Goal: Information Seeking & Learning: Learn about a topic

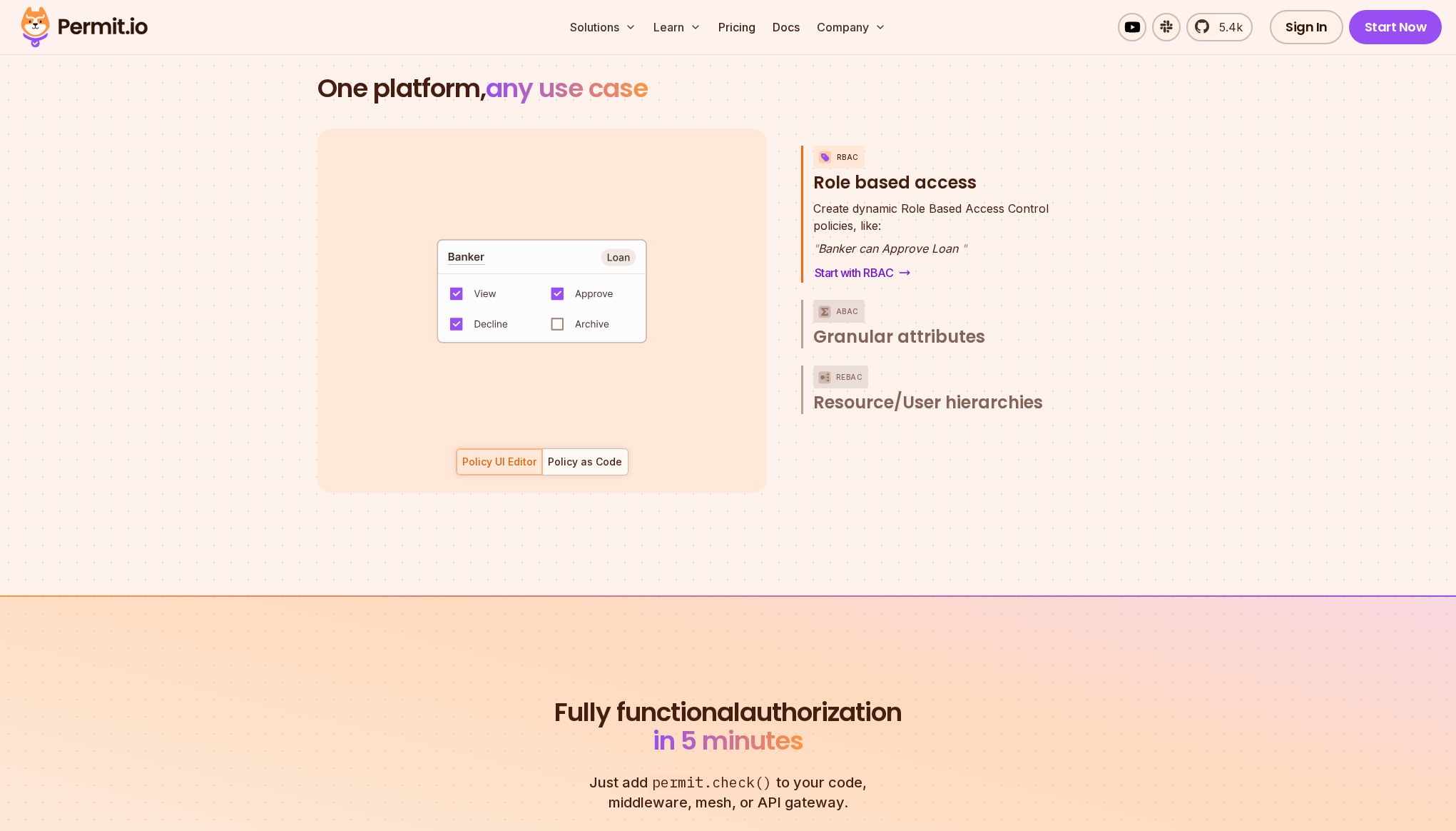
scroll to position [2055, 0]
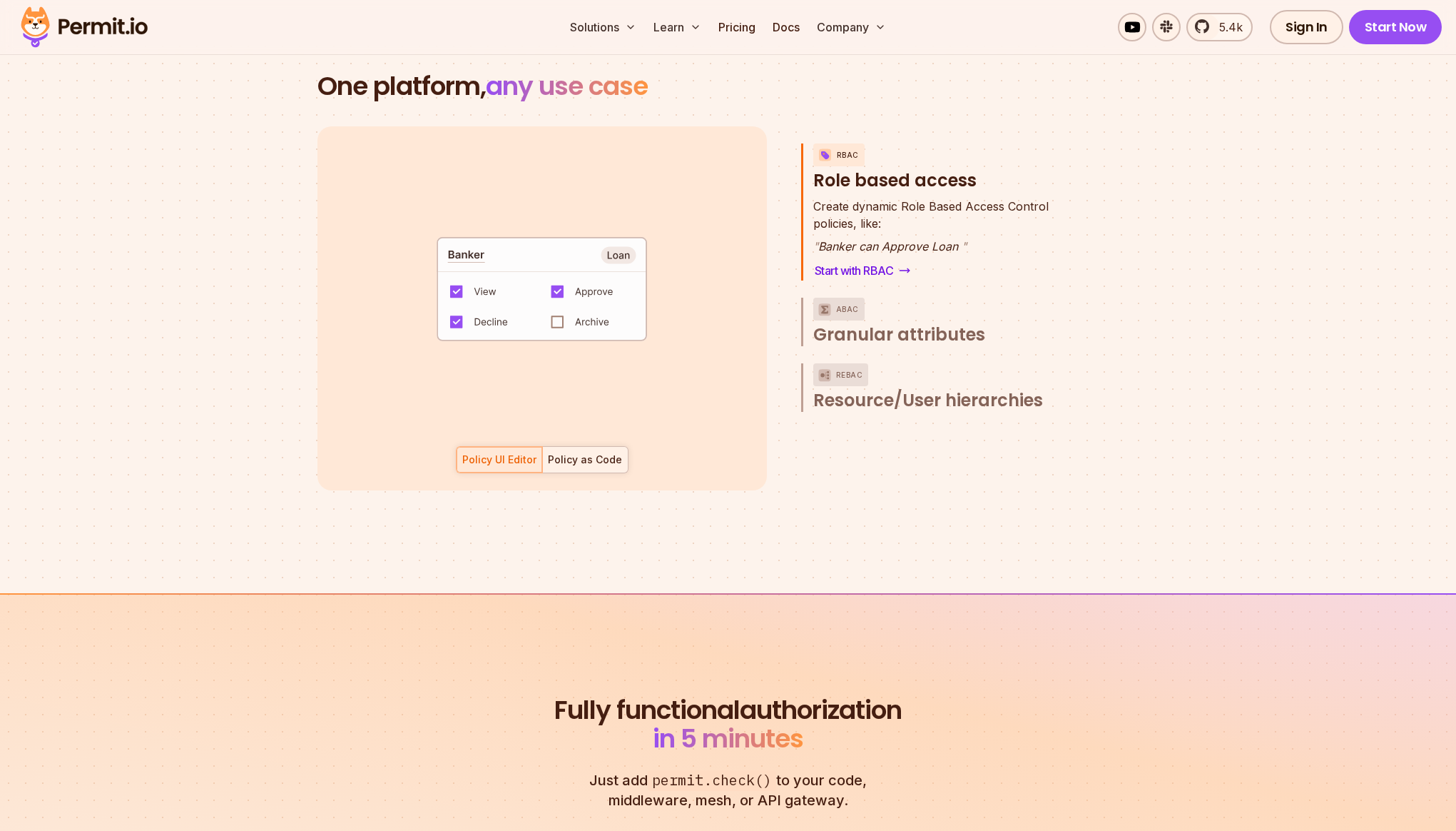
click at [588, 453] on div "Policy as Code" at bounding box center [584, 459] width 74 height 14
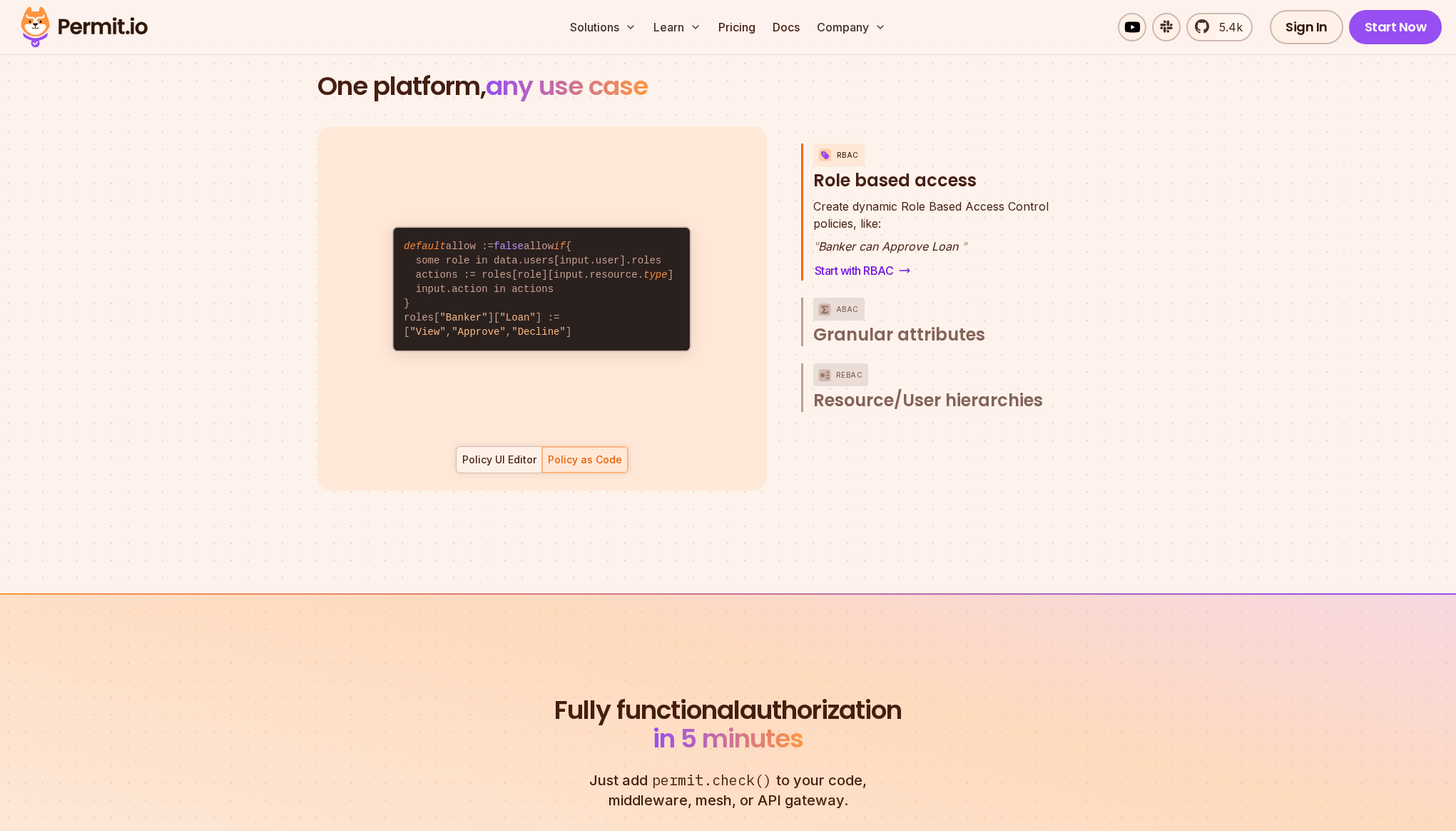
click at [508, 453] on div "Policy UI Editor" at bounding box center [499, 459] width 74 height 14
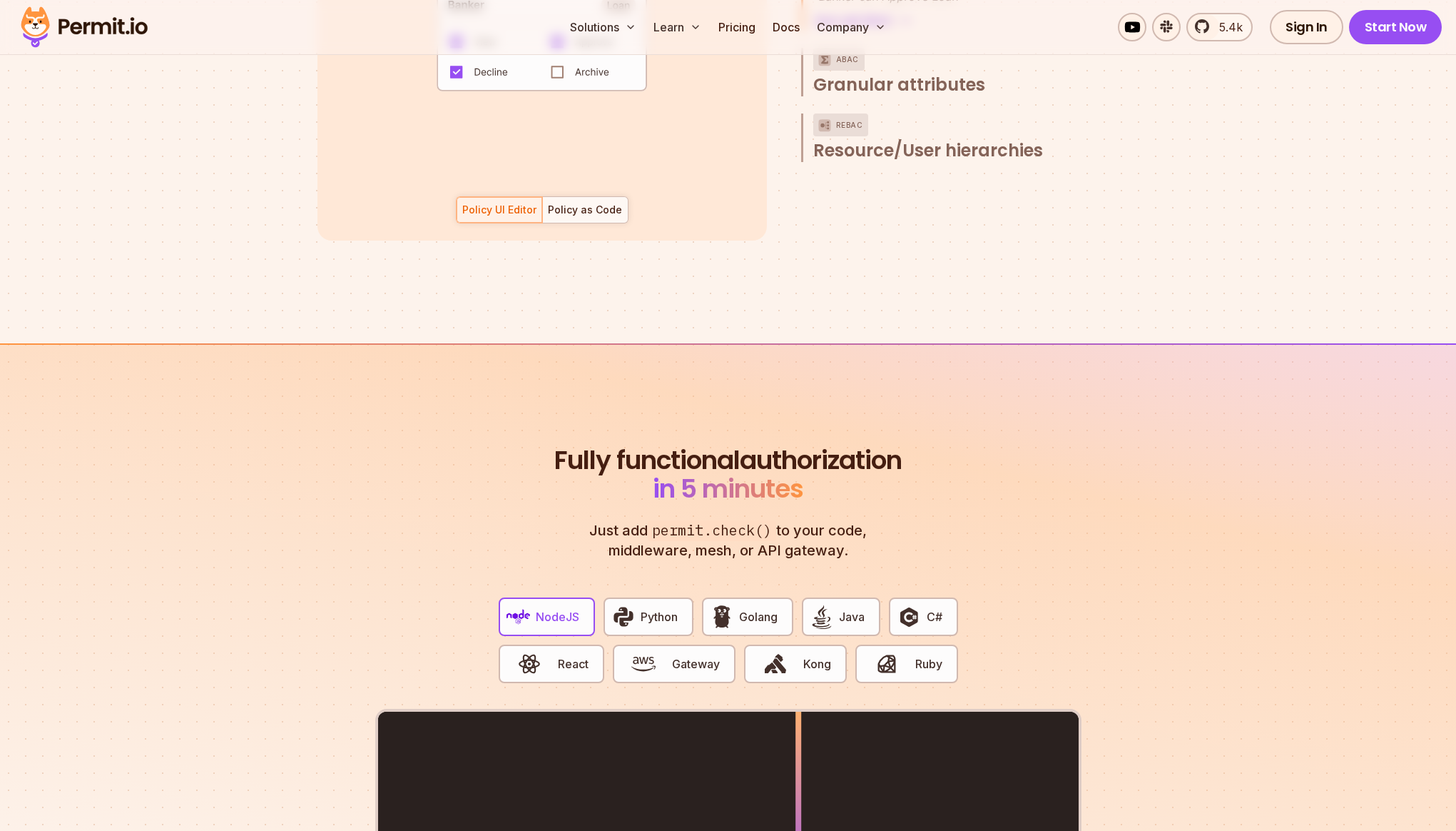
scroll to position [2602, 0]
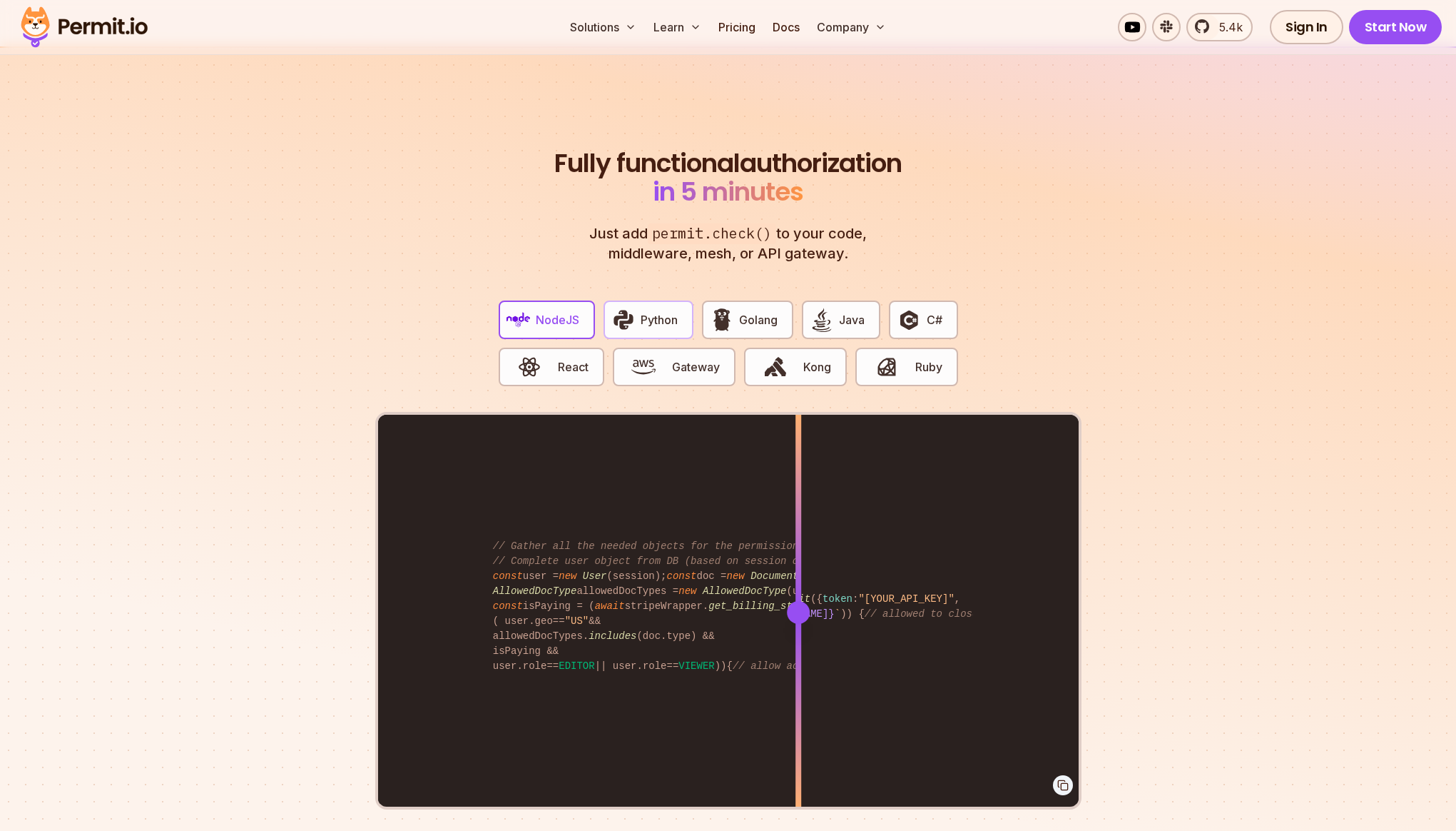
click at [617, 309] on img "button" at bounding box center [624, 319] width 24 height 24
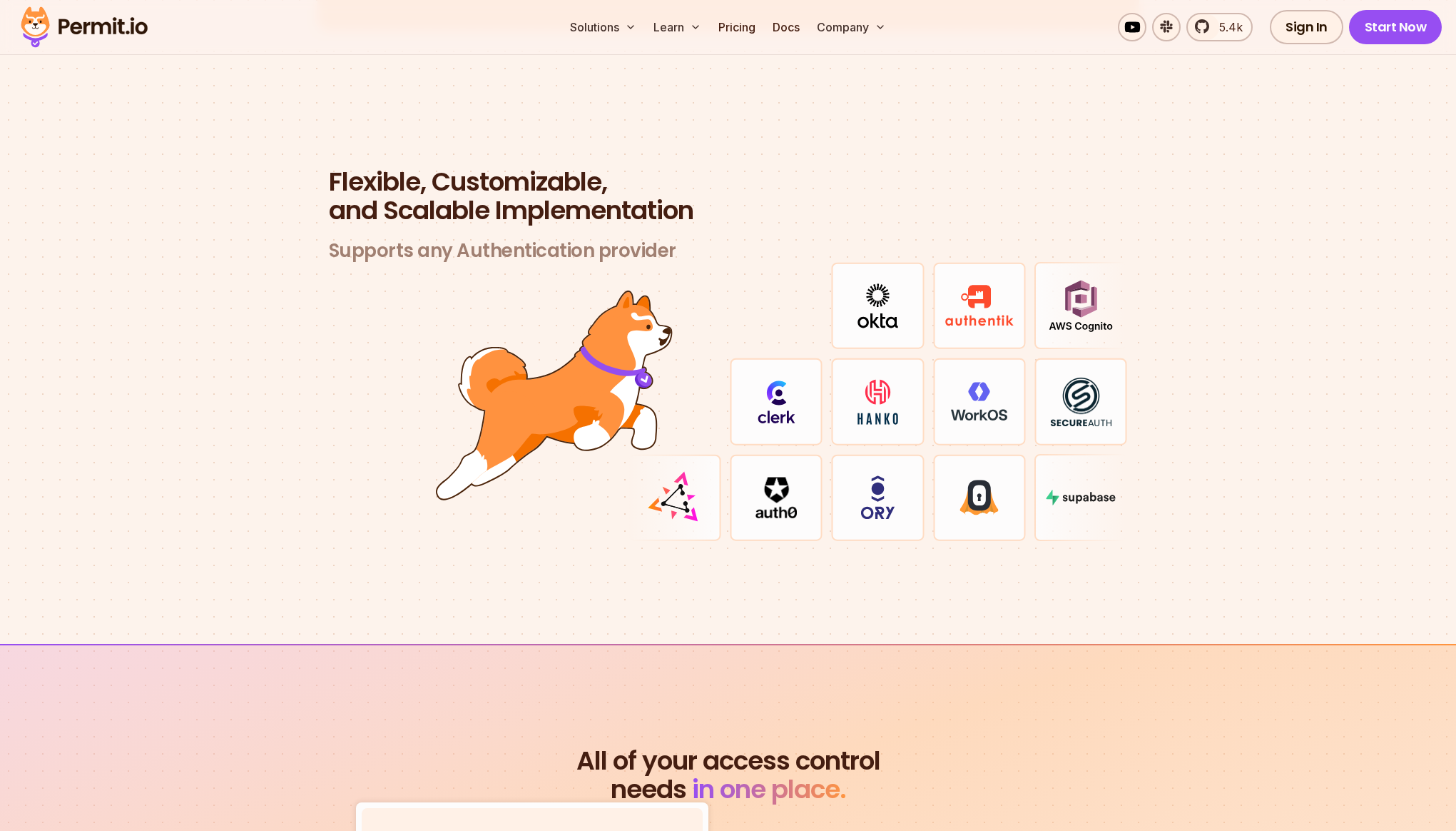
scroll to position [4108, 0]
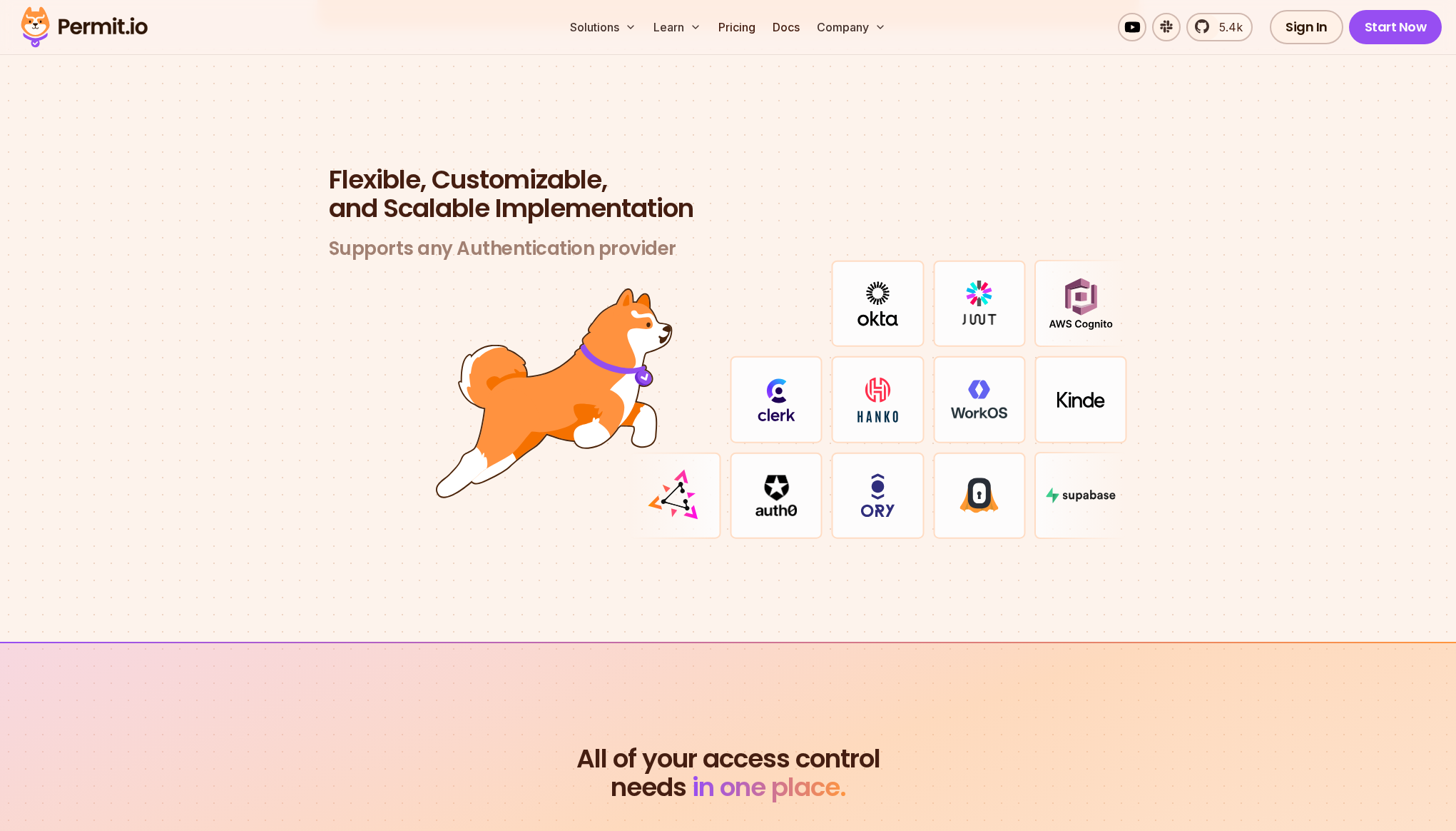
click at [746, 475] on div at bounding box center [775, 495] width 93 height 87
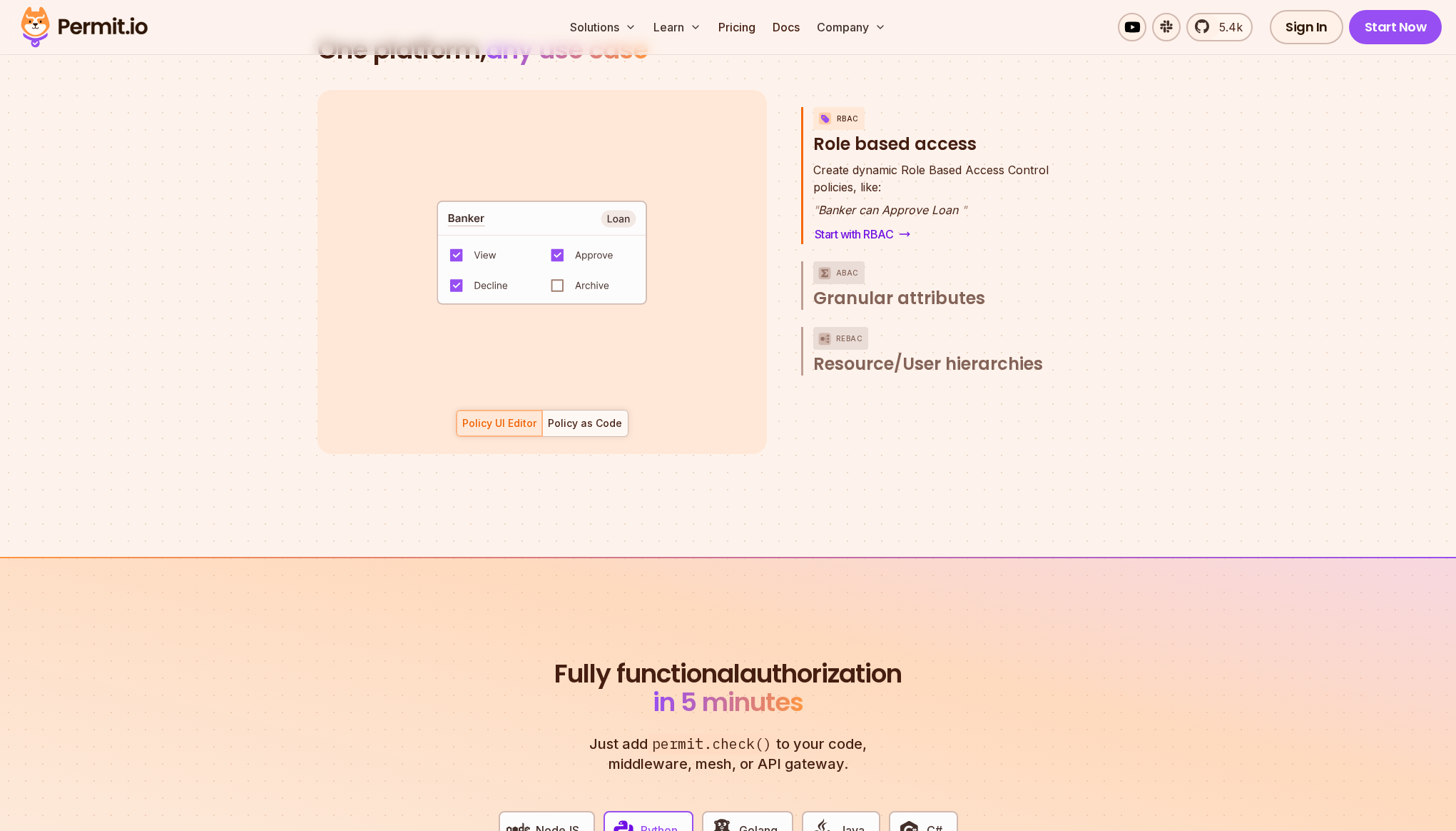
scroll to position [2061, 0]
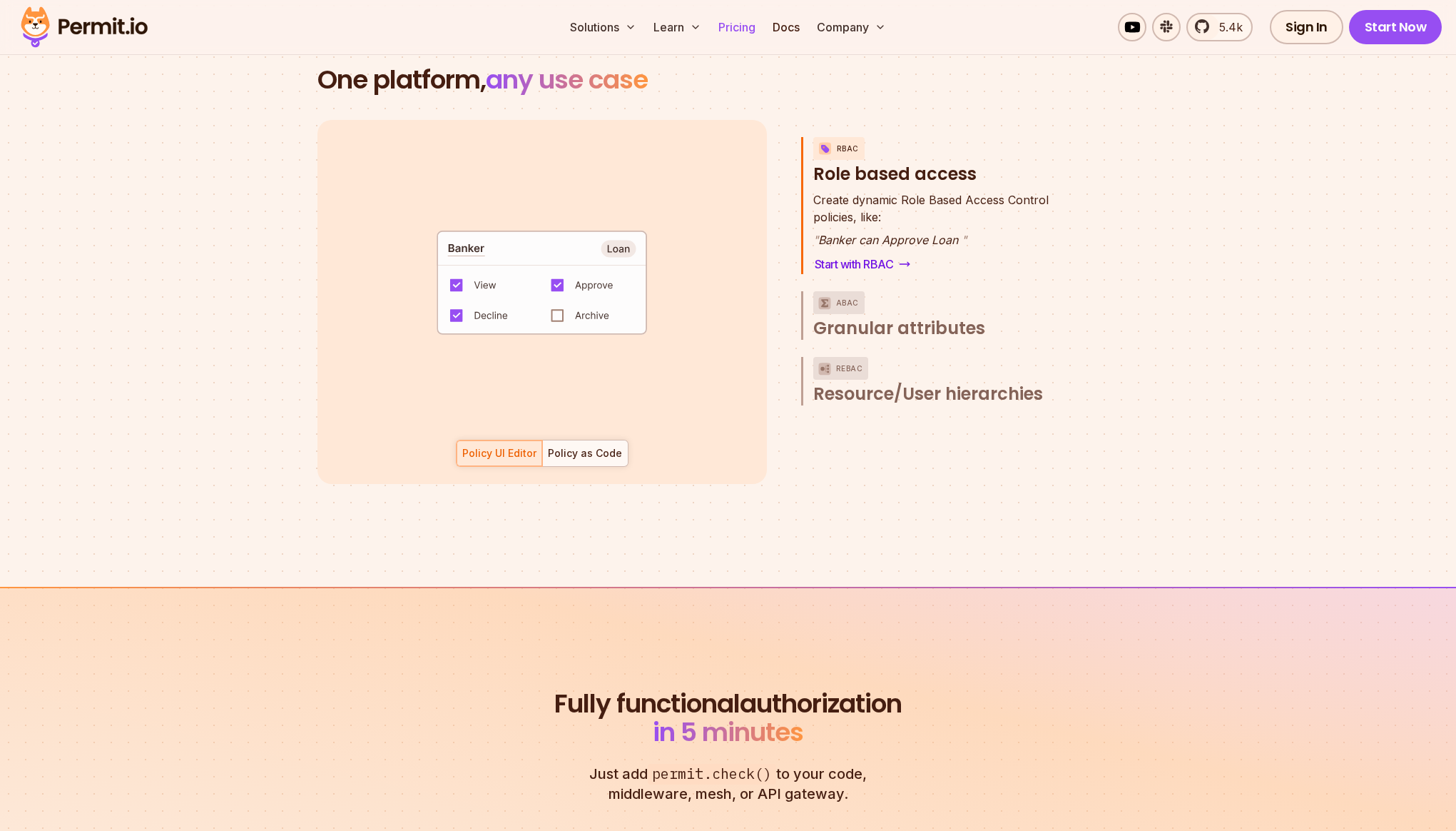
click at [741, 21] on link "Pricing" at bounding box center [737, 27] width 49 height 28
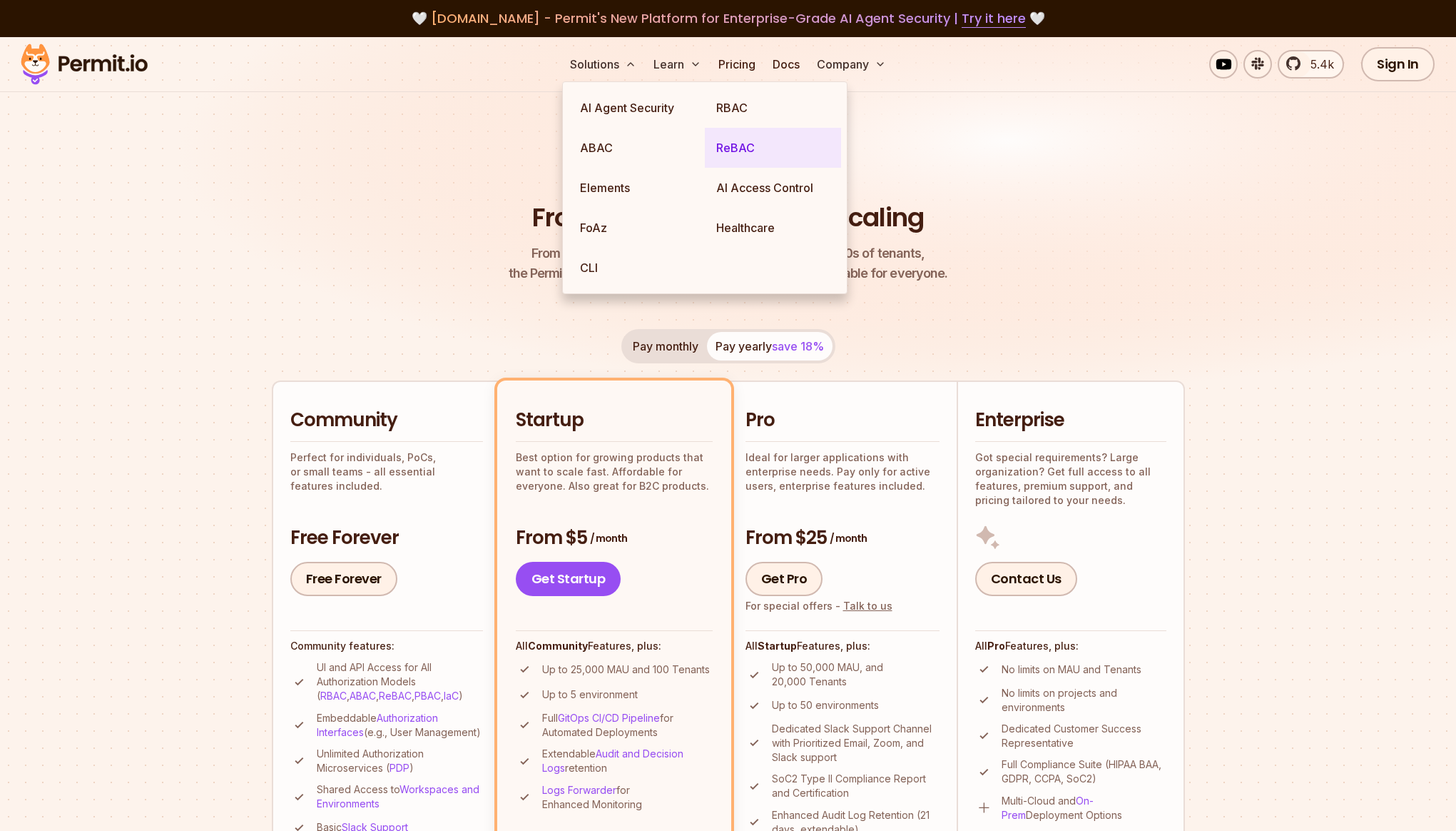
click at [758, 147] on link "ReBAC" at bounding box center [773, 147] width 137 height 40
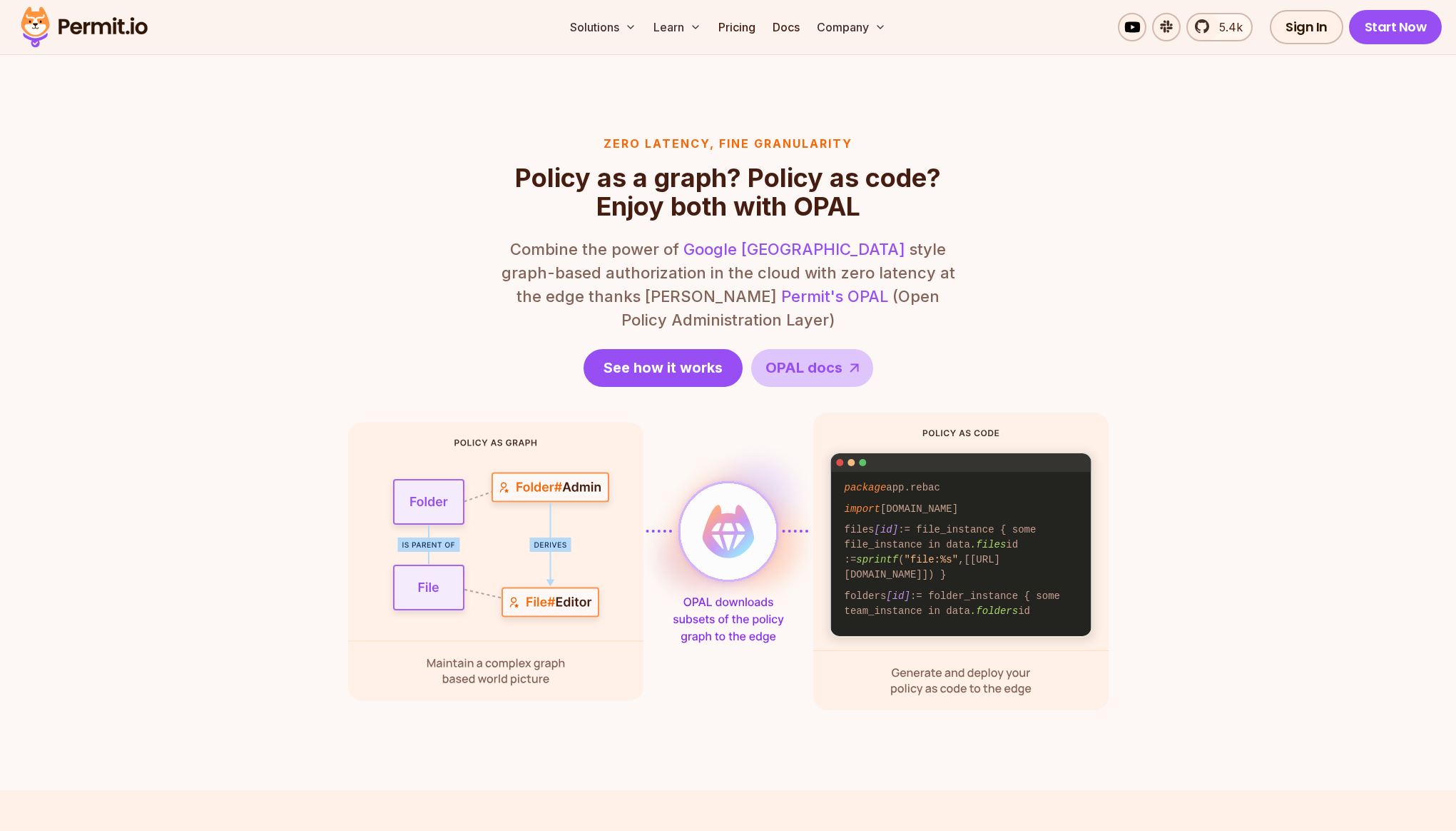
scroll to position [1770, 0]
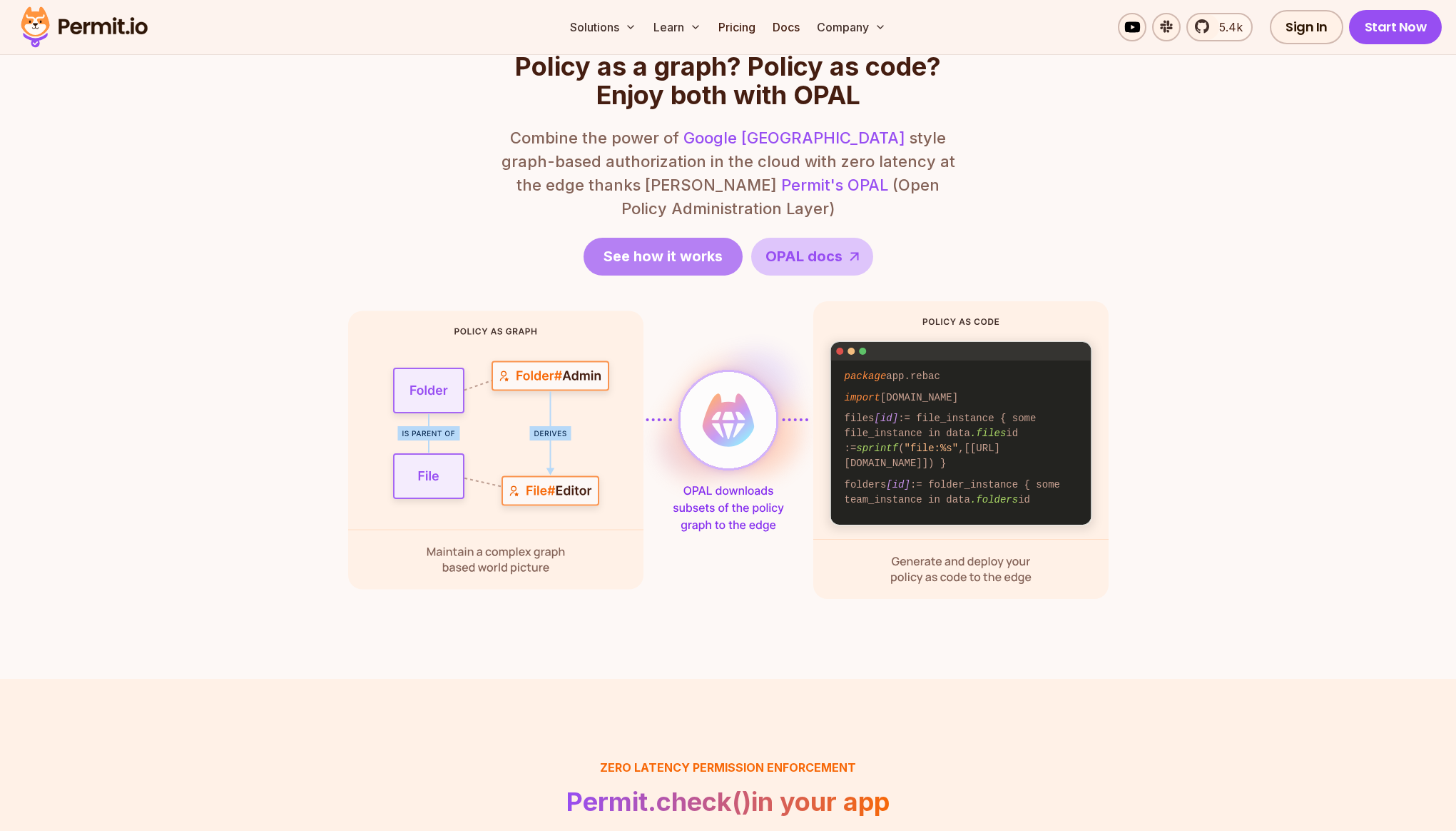
click at [664, 246] on span "See how it works" at bounding box center [663, 256] width 119 height 20
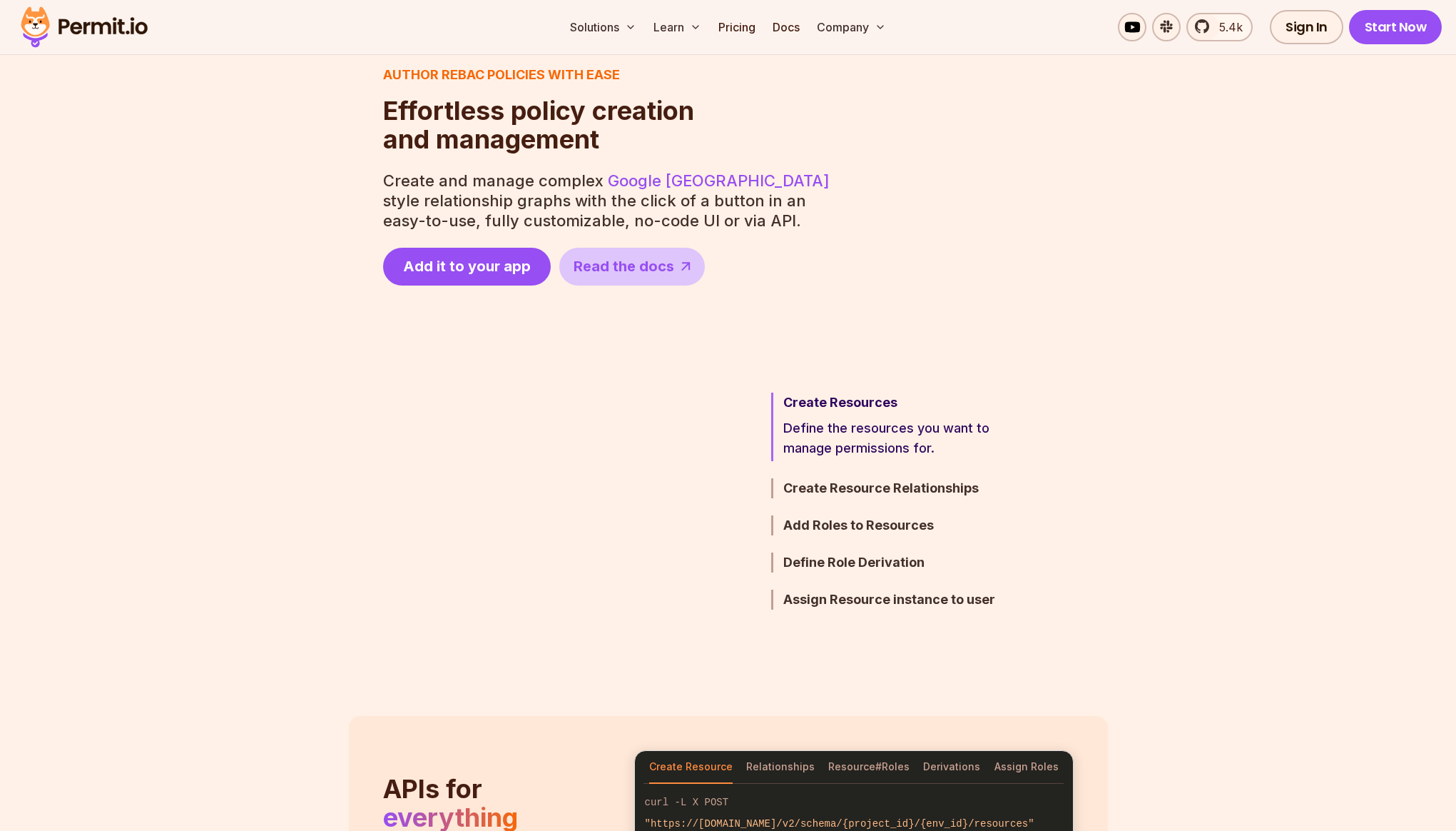
scroll to position [574, 0]
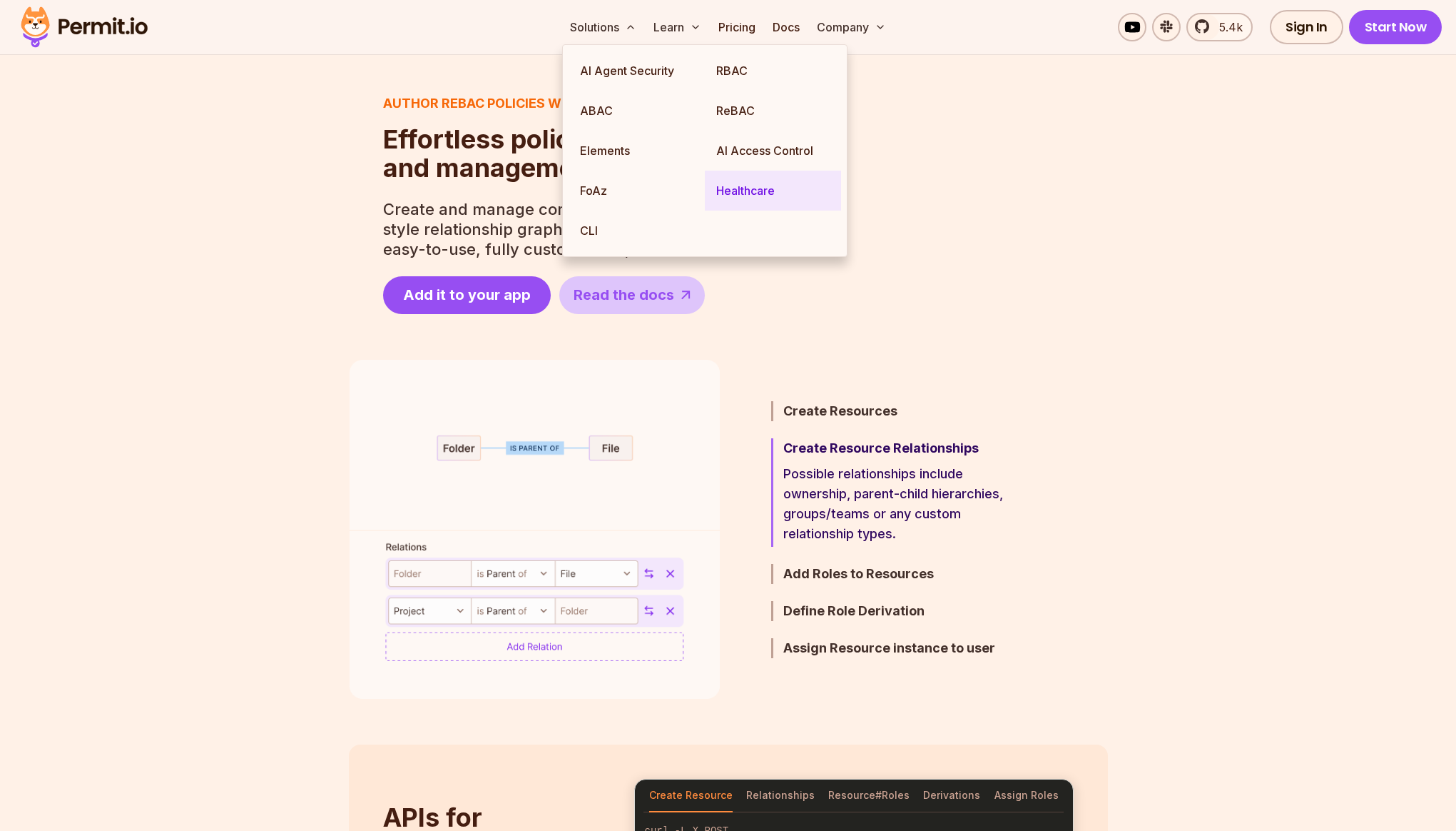
click at [743, 193] on link "Healthcare" at bounding box center [773, 190] width 137 height 40
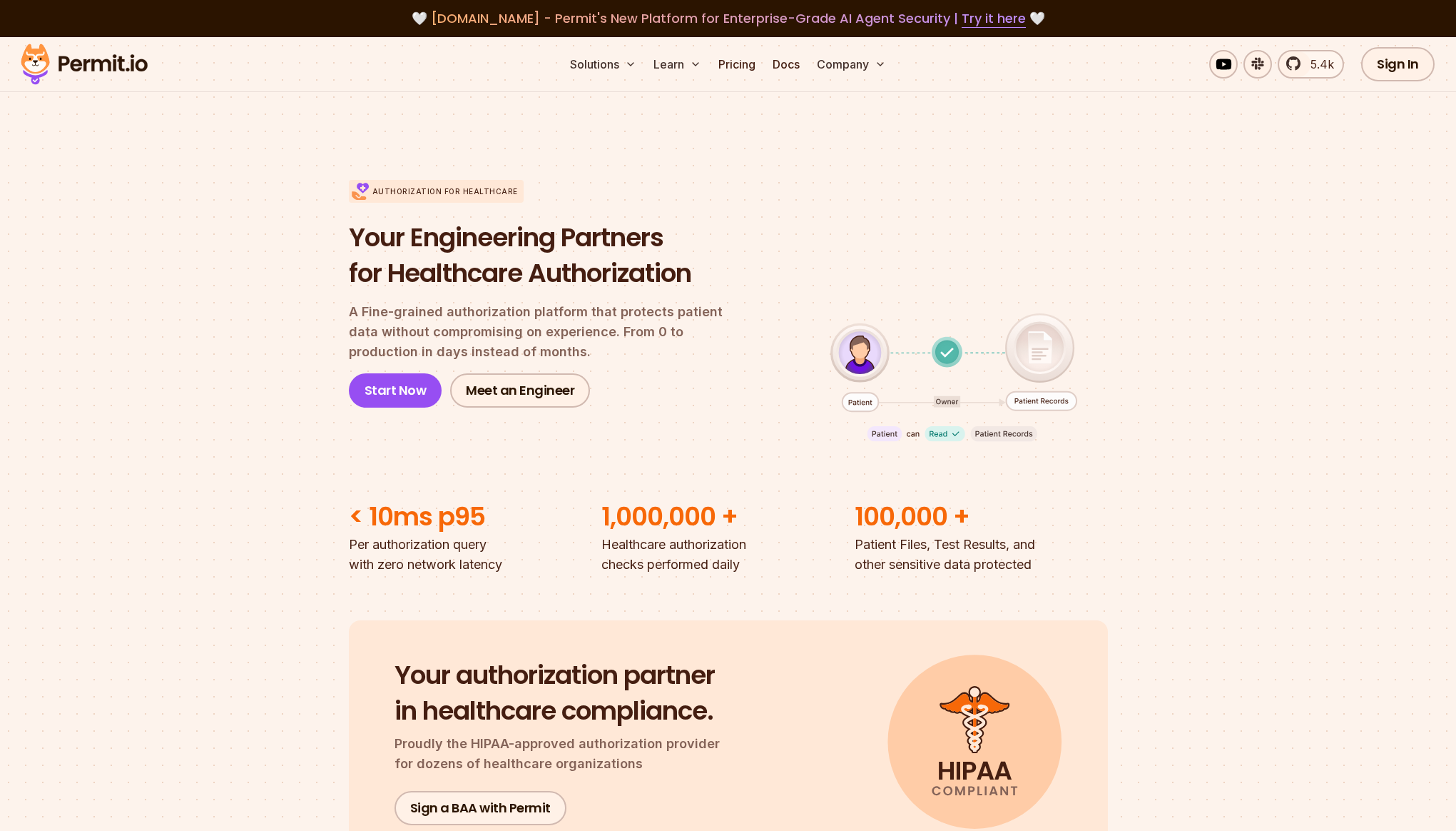
click at [272, 425] on section "Authorization for Healthcare Your Engineering Partners for Healthcare Authoriza…" at bounding box center [728, 354] width 1456 height 440
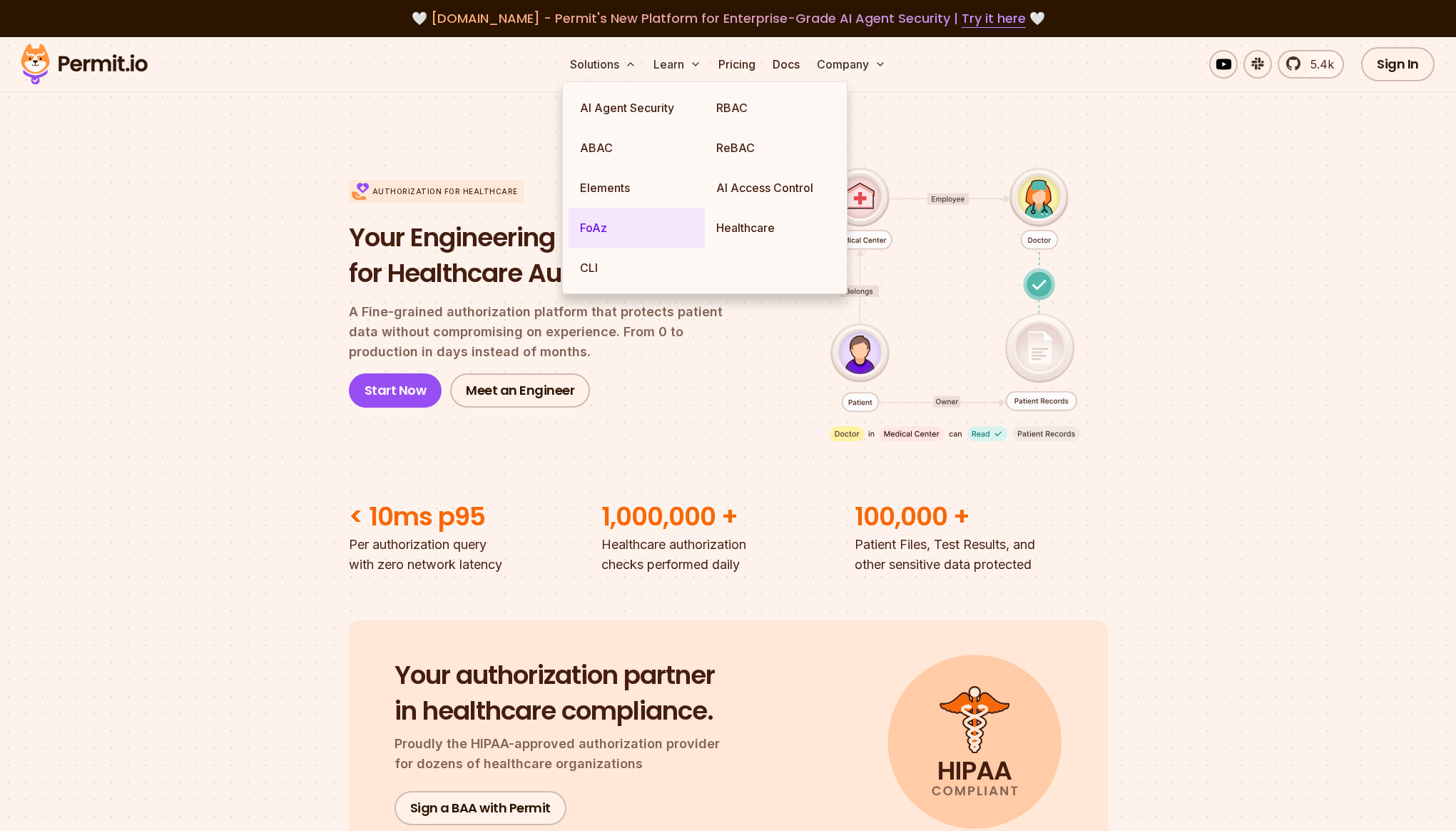
click at [633, 230] on link "FoAz" at bounding box center [637, 228] width 137 height 40
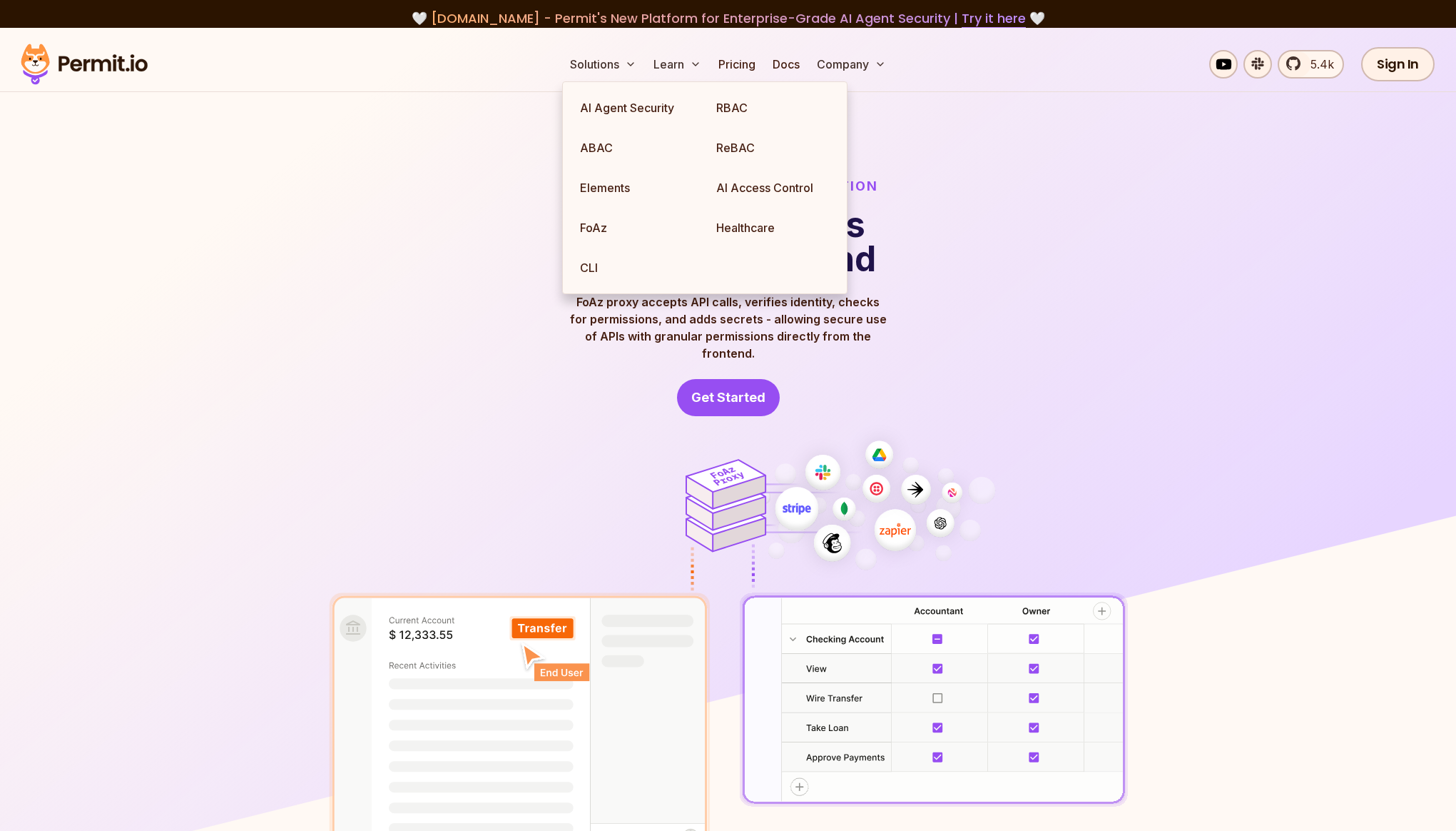
click at [493, 247] on div "FoAz: Frontend Only Authorization Use secure APIs from the frontend FoAz proxy …" at bounding box center [728, 296] width 799 height 240
click at [602, 152] on link "ABAC" at bounding box center [637, 147] width 137 height 40
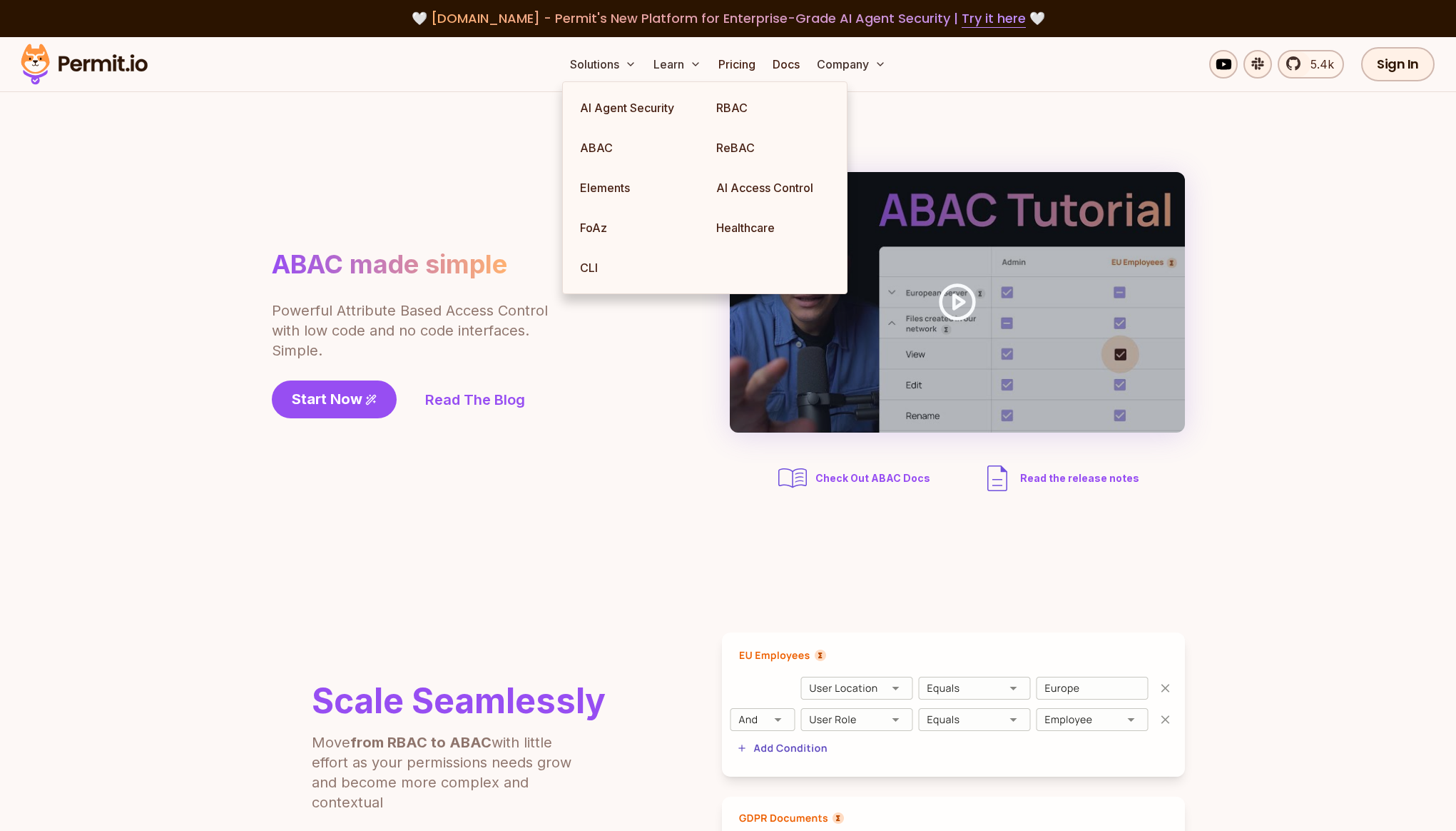
click at [443, 177] on div "ABAC made simple Powerful Attribute Based Access Control with low code and no c…" at bounding box center [728, 334] width 913 height 323
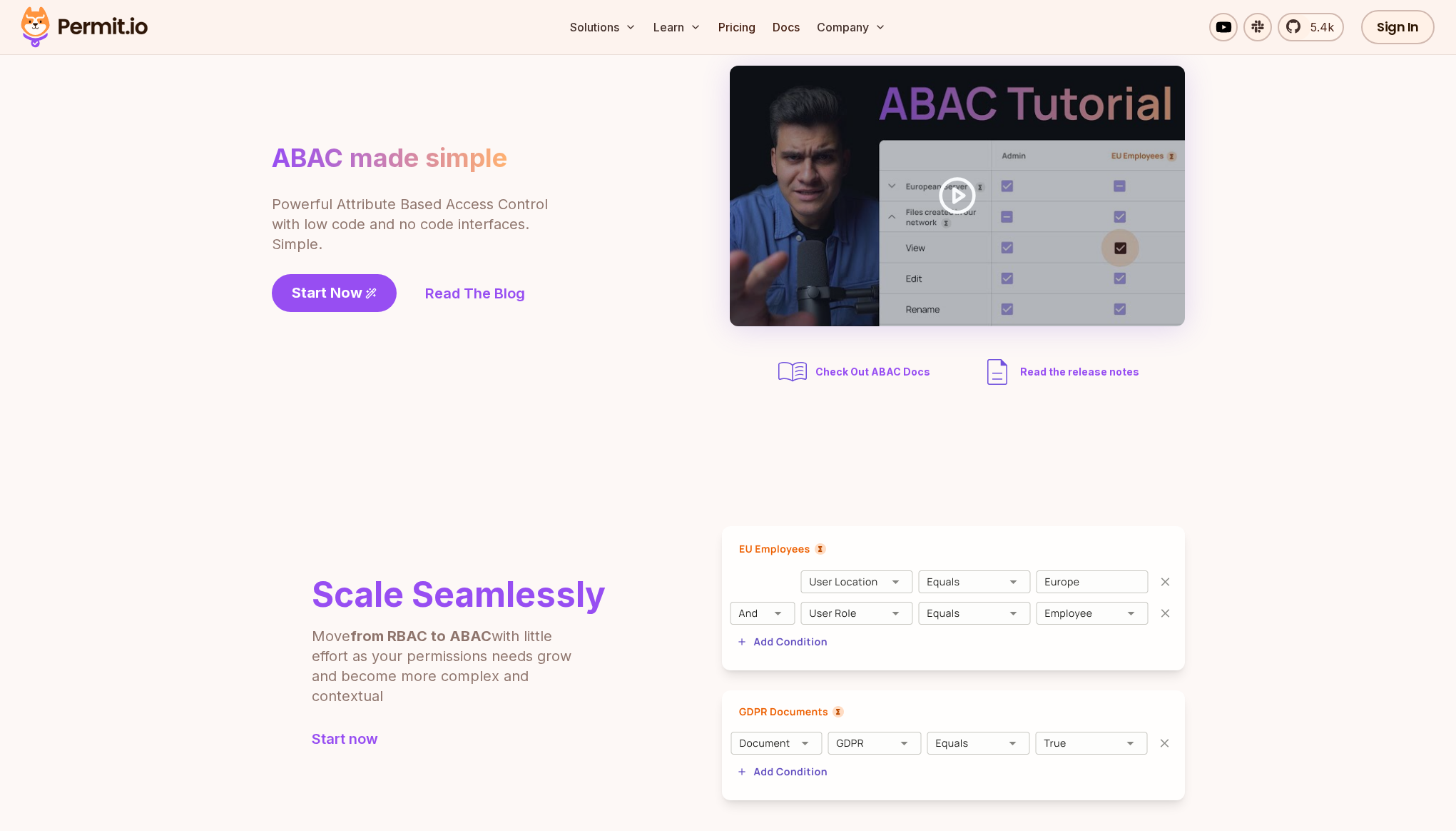
scroll to position [73, 0]
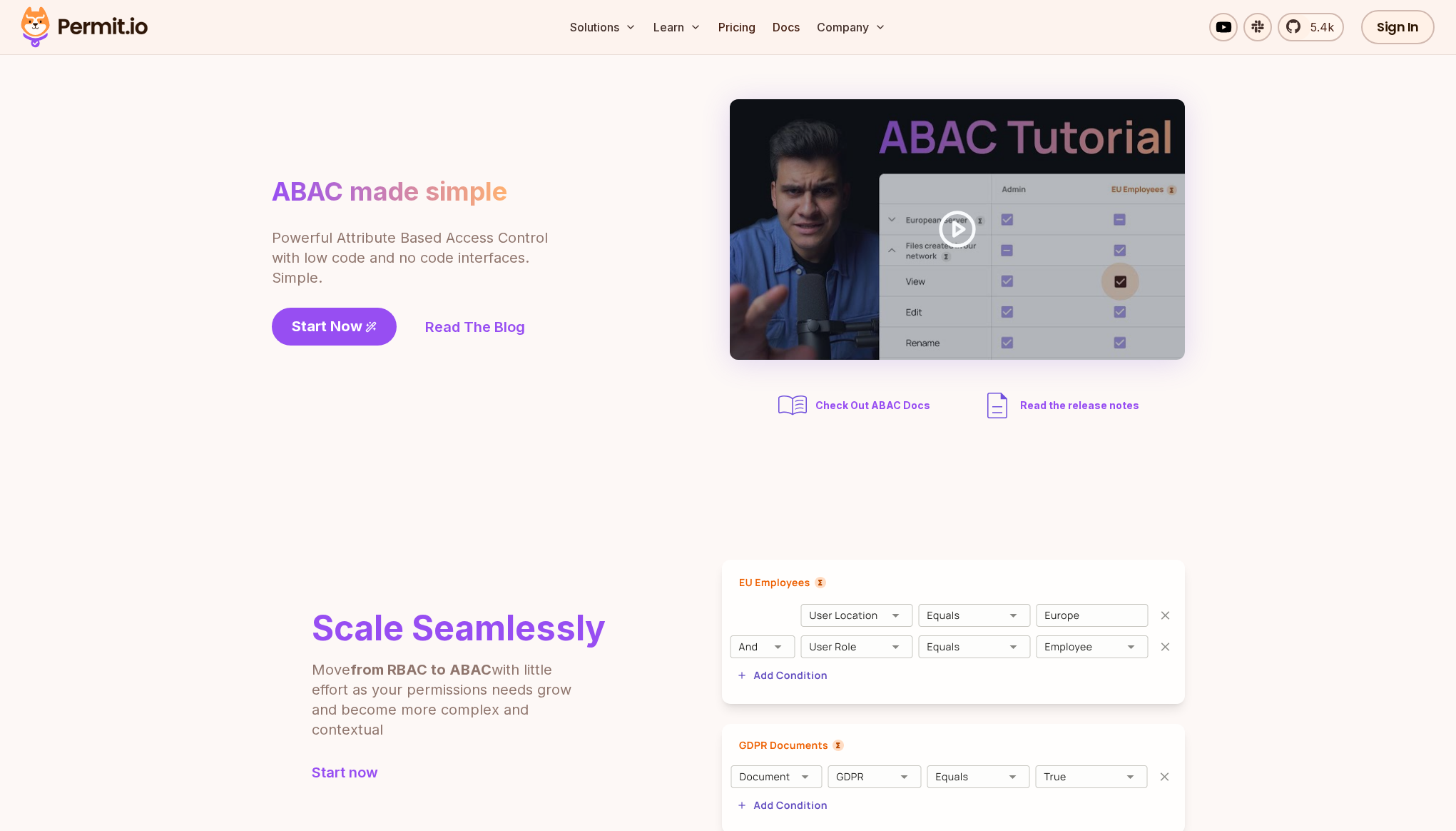
click at [832, 403] on span "Check Out ABAC Docs" at bounding box center [873, 405] width 115 height 14
click at [1039, 398] on span "Read the release notes" at bounding box center [1080, 405] width 119 height 14
